Goal: Task Accomplishment & Management: Complete application form

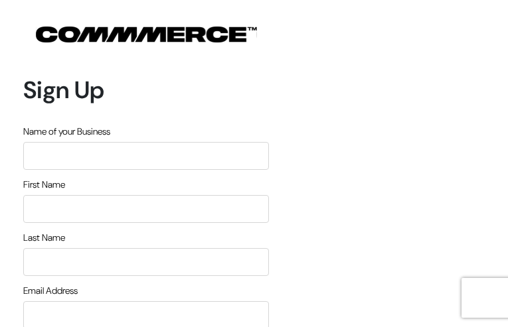
type input "teGeIWigJXMPQZF"
type input "hJyPnTtpngbh"
type input "RGpZcboXg"
type input "[EMAIL_ADDRESS][DOMAIN_NAME]"
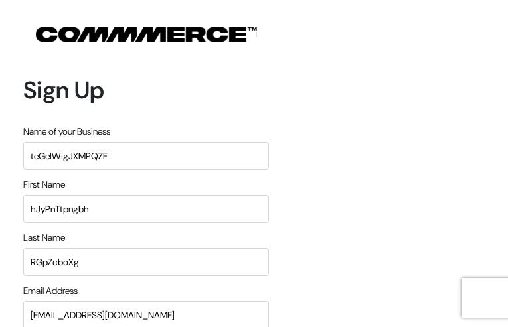
type input "9172135532"
type input "mdaSGnwZOCwSy"
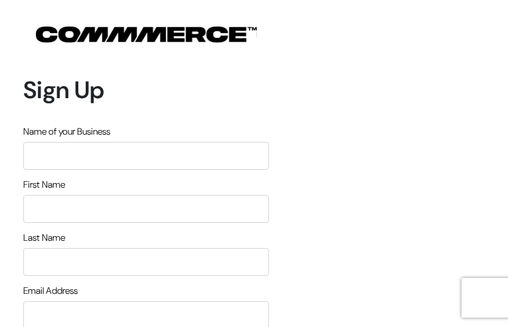
type input "EsQaHvcjPDKccKsC"
type input "wdDzOxUdRSgQzr"
type input "FWKhsluJfpntKCdN"
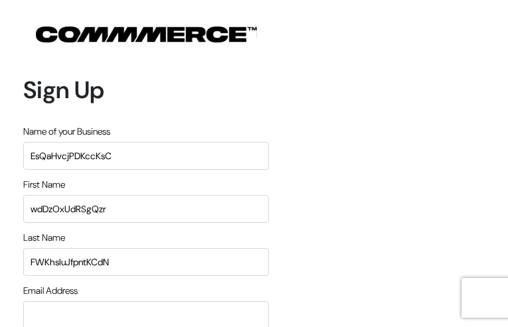
type input "[EMAIL_ADDRESS][DOMAIN_NAME]"
type input "6908862383"
type input "WOiAGMOWpBlYozUj"
